Goal: Download file/media

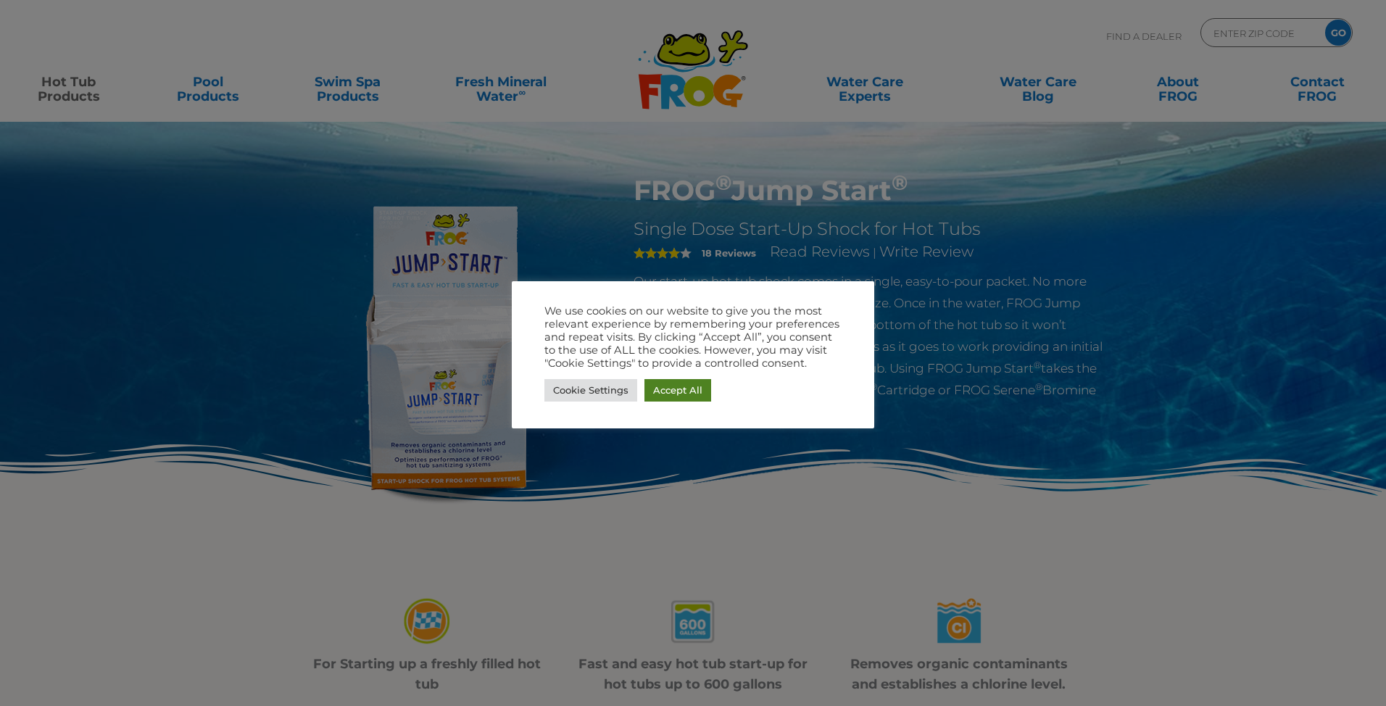
click at [657, 388] on link "Accept All" at bounding box center [677, 390] width 67 height 22
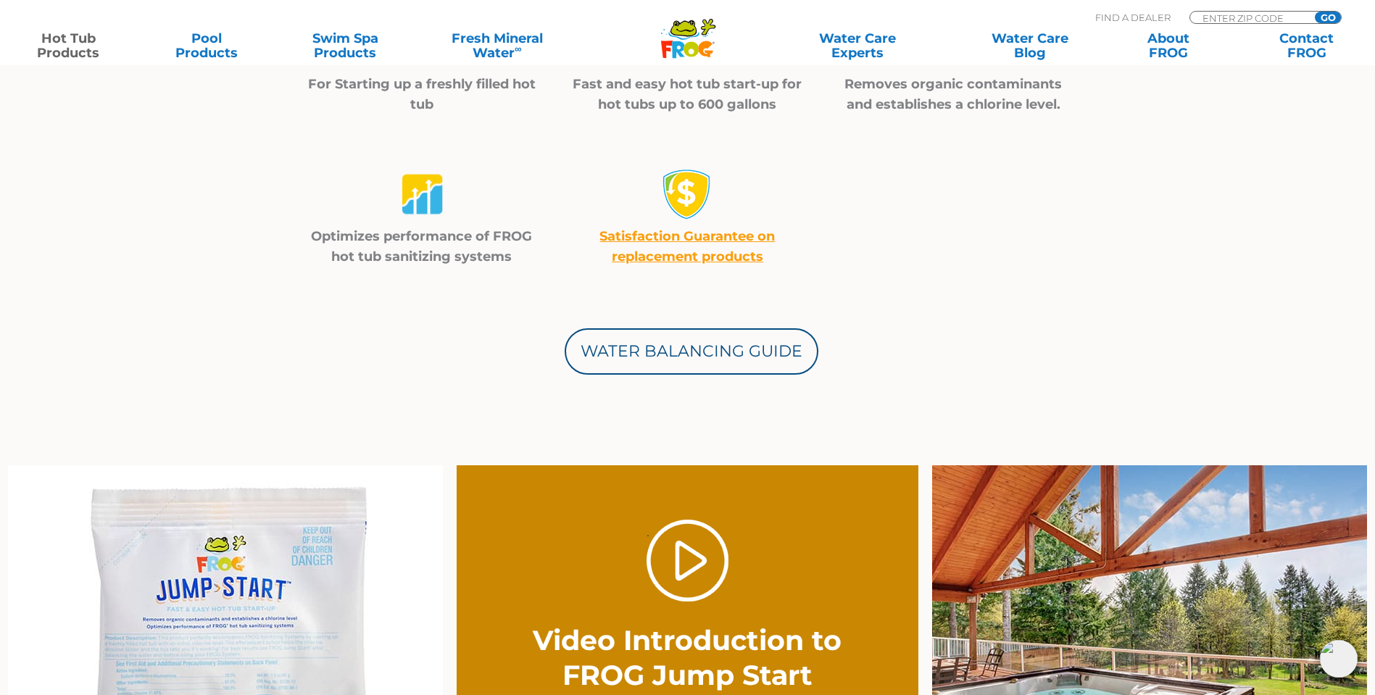
scroll to position [507, 0]
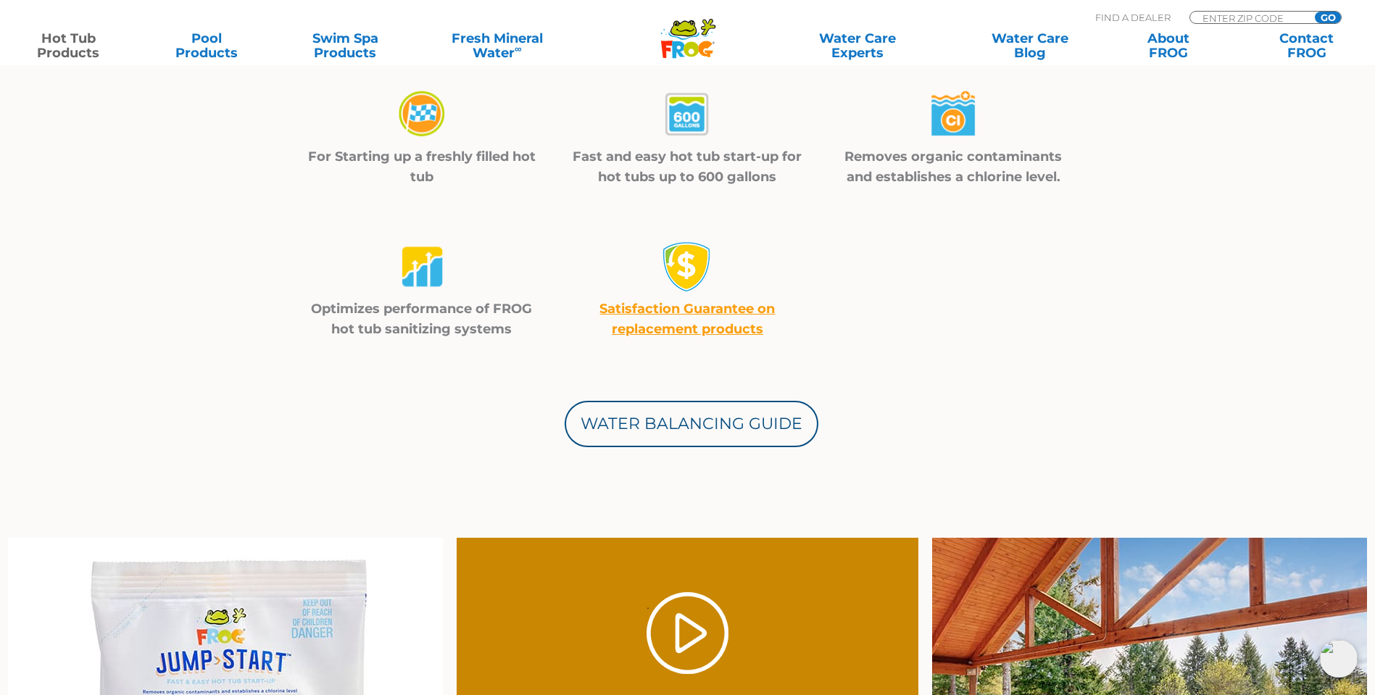
click at [424, 116] on img at bounding box center [421, 114] width 51 height 51
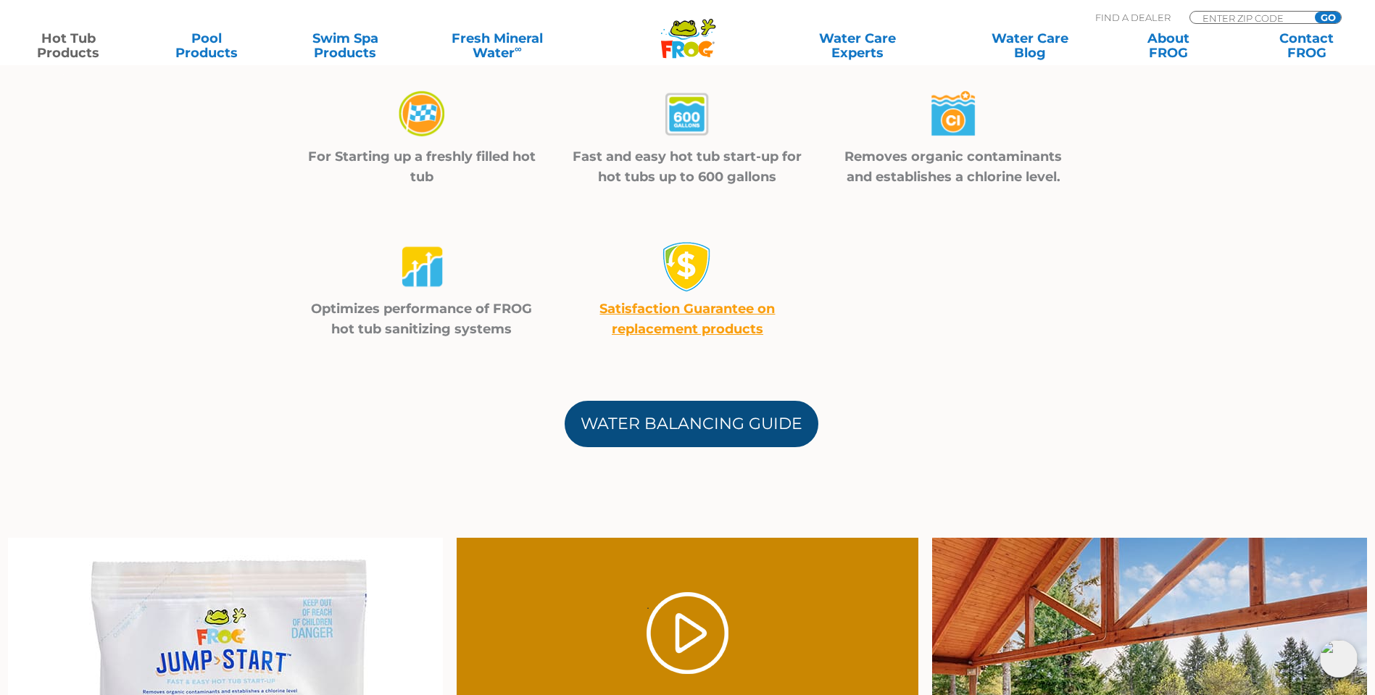
click at [702, 419] on link "Water Balancing Guide" at bounding box center [692, 424] width 254 height 46
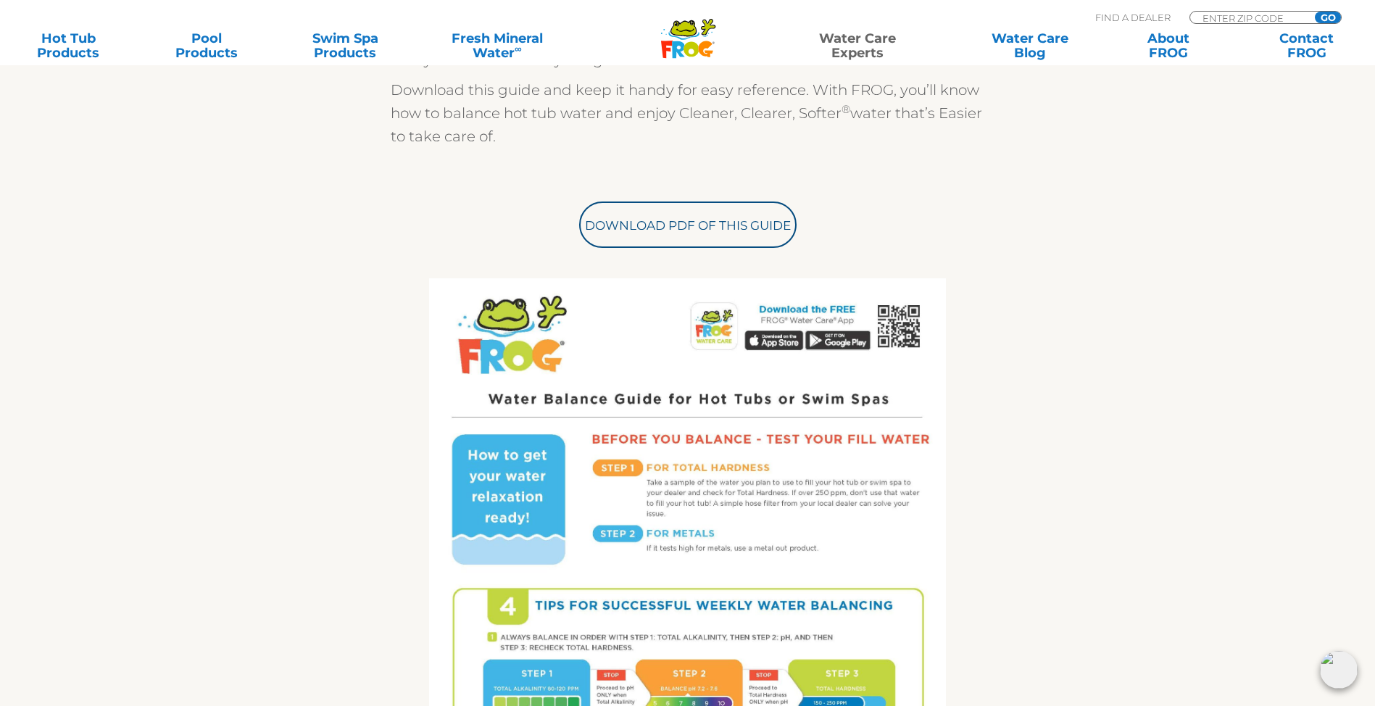
scroll to position [435, 0]
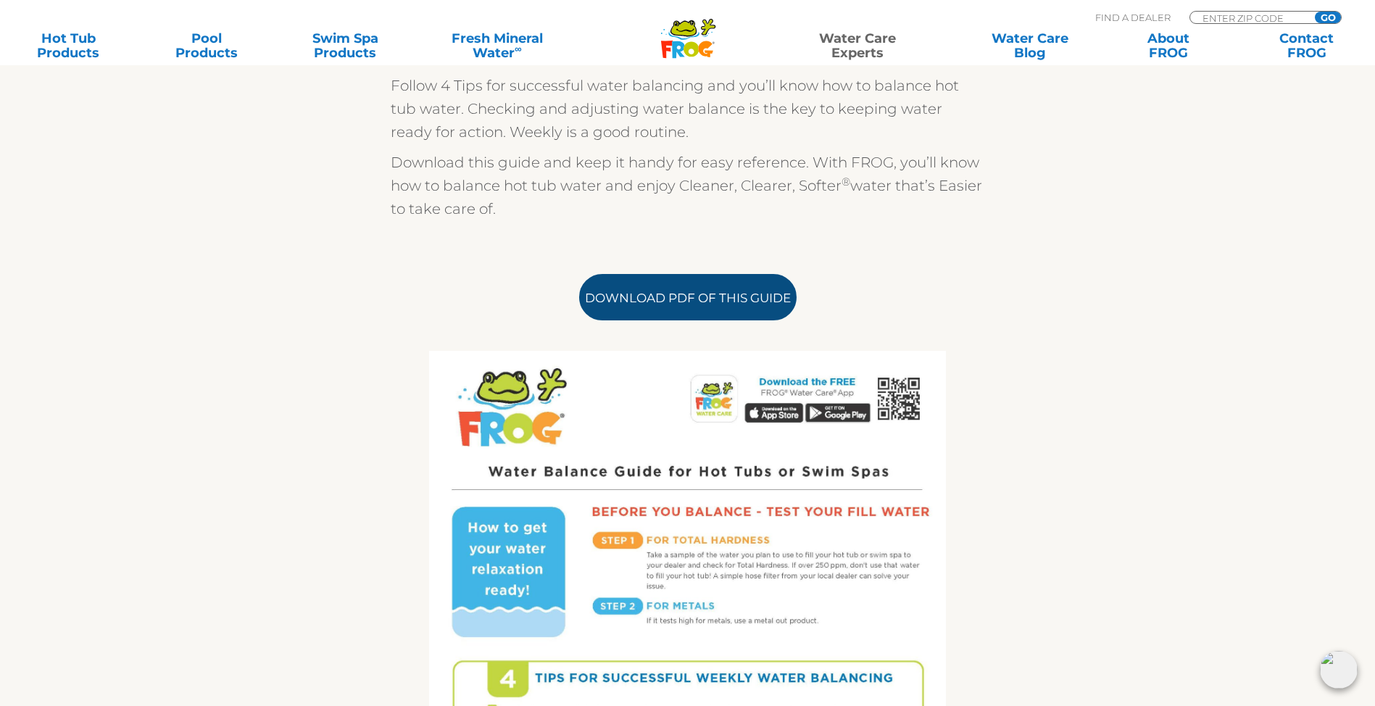
click at [678, 307] on link "Download PDF of this Guide" at bounding box center [687, 297] width 217 height 46
